Goal: Check status: Check status

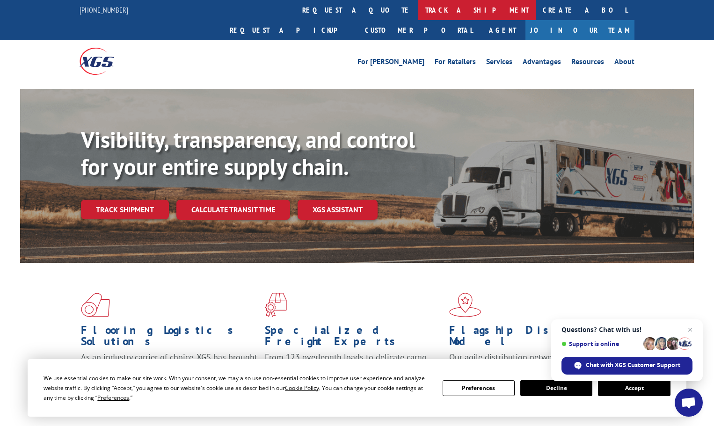
click at [418, 8] on link "track a shipment" at bounding box center [476, 10] width 117 height 20
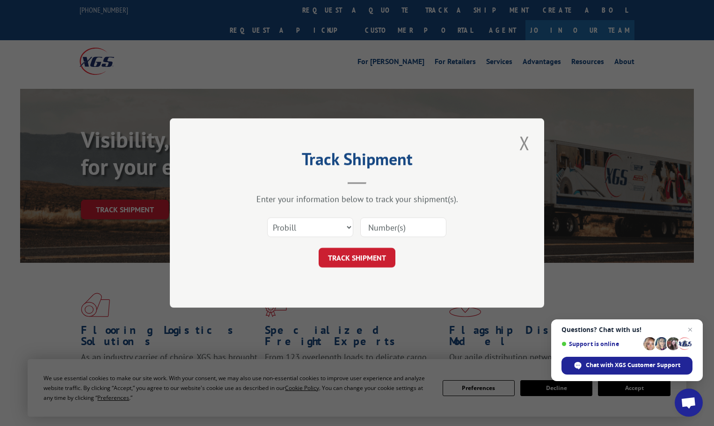
paste input "156322242"
type input "156322242"
click at [361, 260] on button "TRACK SHIPMENT" at bounding box center [356, 258] width 77 height 20
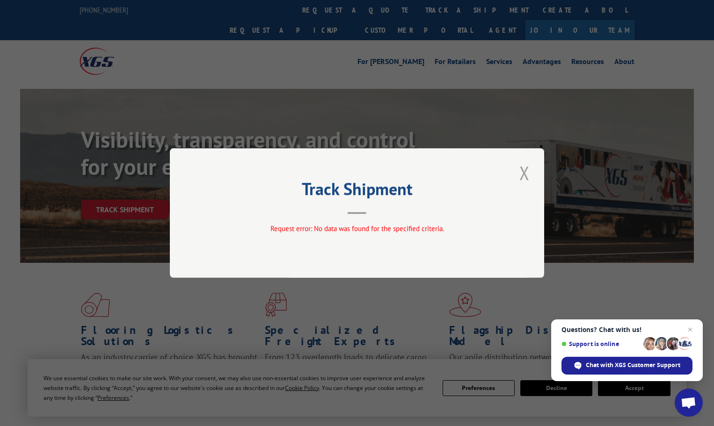
click at [526, 170] on button "Close modal" at bounding box center [524, 173] width 16 height 26
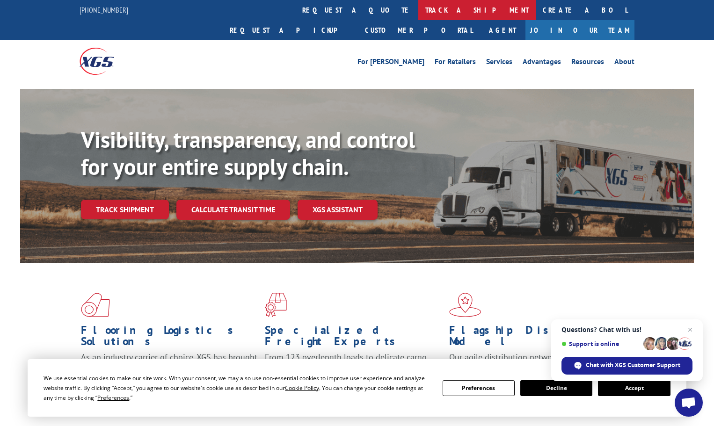
click at [418, 10] on link "track a shipment" at bounding box center [476, 10] width 117 height 20
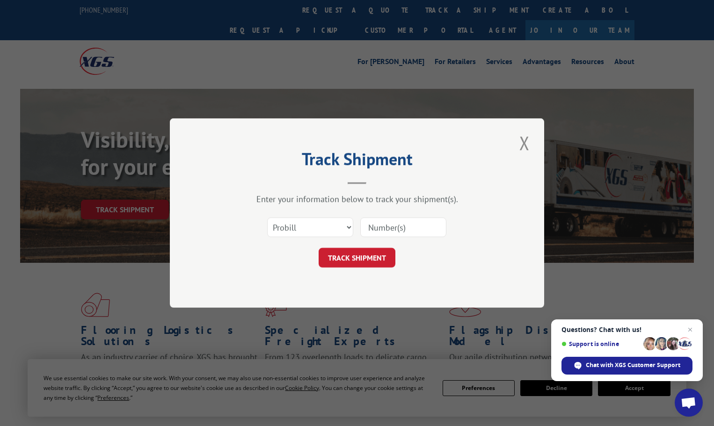
paste input "5960597"
type input "5960597"
click at [363, 261] on button "TRACK SHIPMENT" at bounding box center [356, 258] width 77 height 20
